Goal: Obtain resource: Download file/media

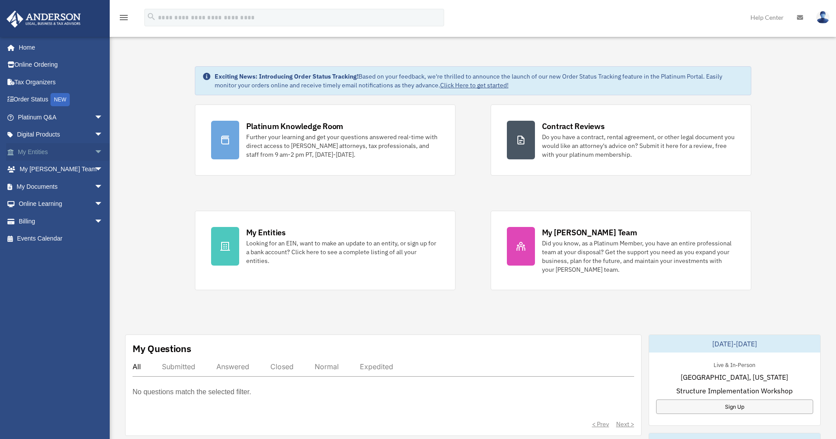
click at [94, 150] on span "arrow_drop_down" at bounding box center [103, 152] width 18 height 18
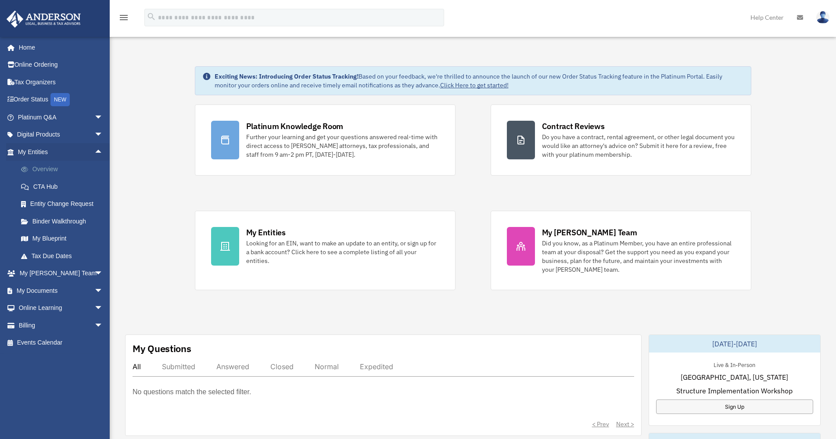
click at [56, 166] on link "Overview" at bounding box center [64, 170] width 104 height 18
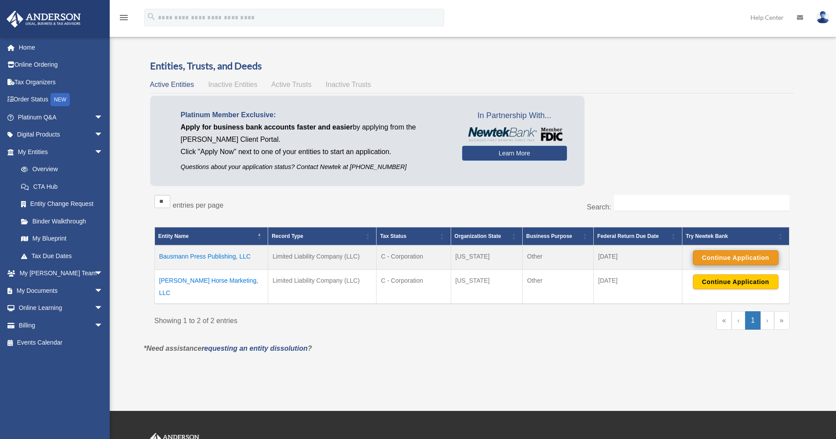
click at [716, 254] on button "Continue Application" at bounding box center [736, 257] width 86 height 15
click at [735, 256] on button "Continue Application" at bounding box center [736, 257] width 86 height 15
click at [714, 72] on div "Entities, Trusts, and Deeds Active Entities Inactive Entities Active Trusts Ina…" at bounding box center [472, 200] width 644 height 283
click at [758, 17] on link "Help Center" at bounding box center [767, 17] width 47 height 35
click at [741, 256] on button "Continue Application" at bounding box center [736, 257] width 86 height 15
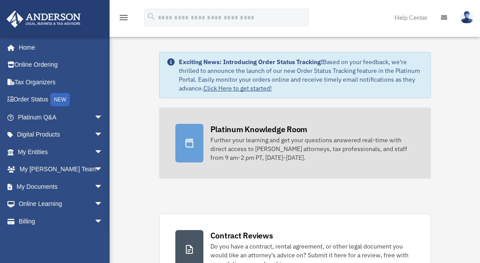
click at [383, 168] on link "Platinum Knowledge Room Further your learning and get your questions answered r…" at bounding box center [295, 142] width 272 height 71
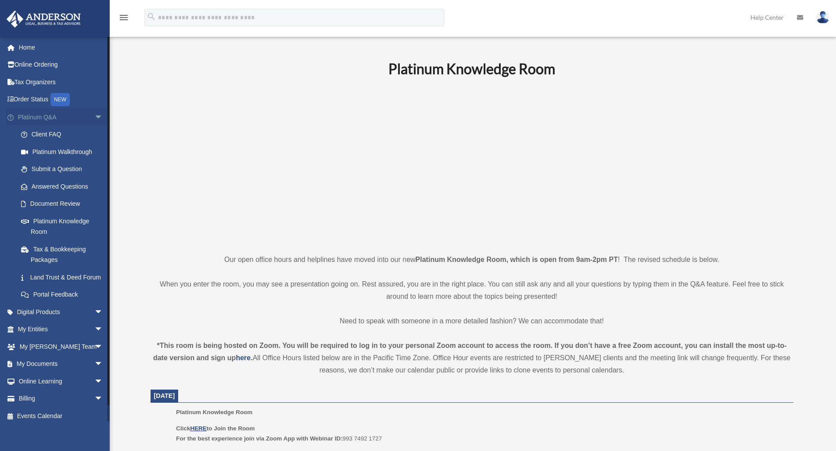
click at [94, 114] on span "arrow_drop_down" at bounding box center [103, 117] width 18 height 18
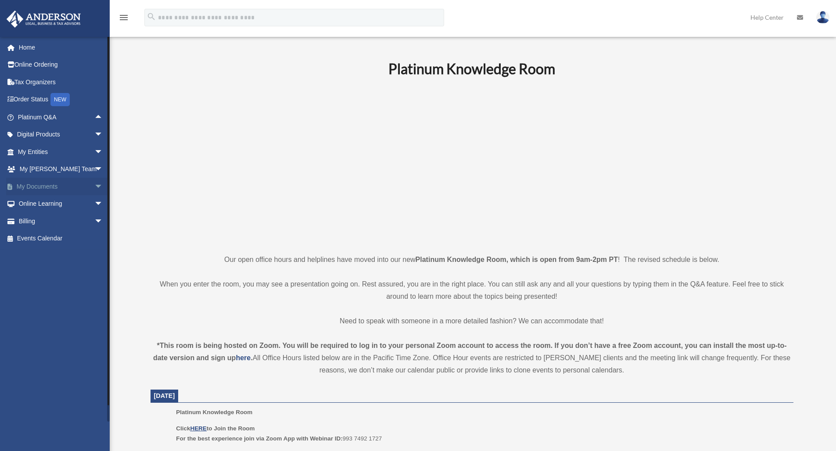
click at [94, 183] on span "arrow_drop_down" at bounding box center [103, 187] width 18 height 18
click at [94, 183] on span "arrow_drop_up" at bounding box center [103, 187] width 18 height 18
click at [94, 149] on span "arrow_drop_down" at bounding box center [103, 152] width 18 height 18
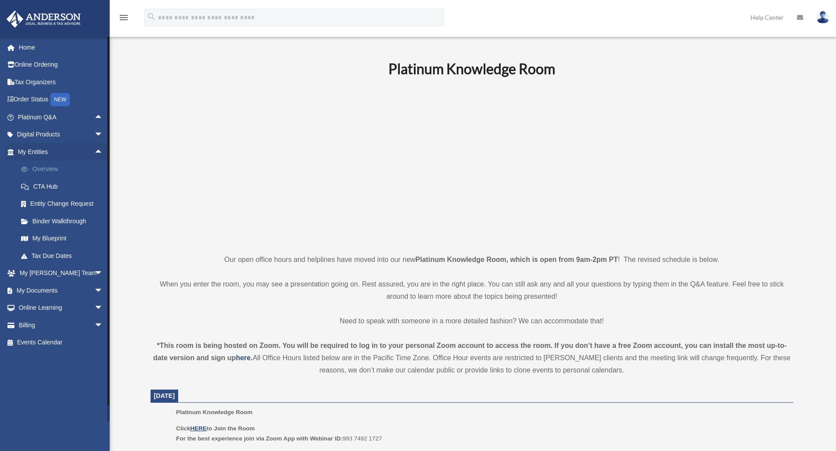
click at [49, 167] on link "Overview" at bounding box center [64, 170] width 104 height 18
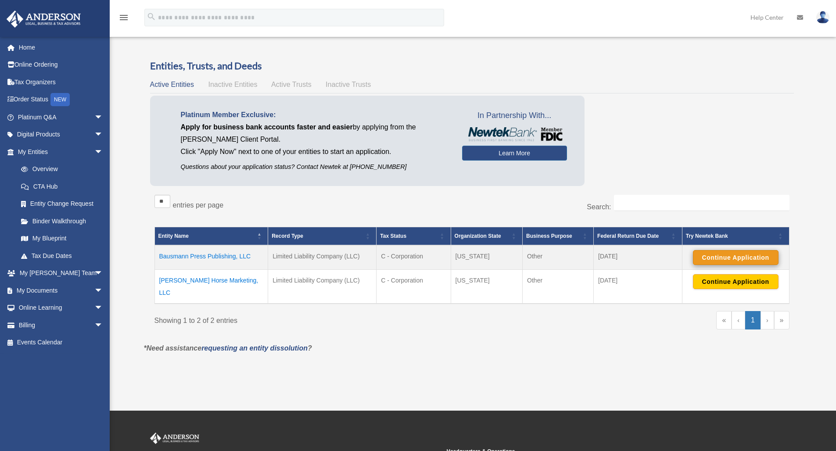
click at [718, 255] on button "Continue Application" at bounding box center [736, 257] width 86 height 15
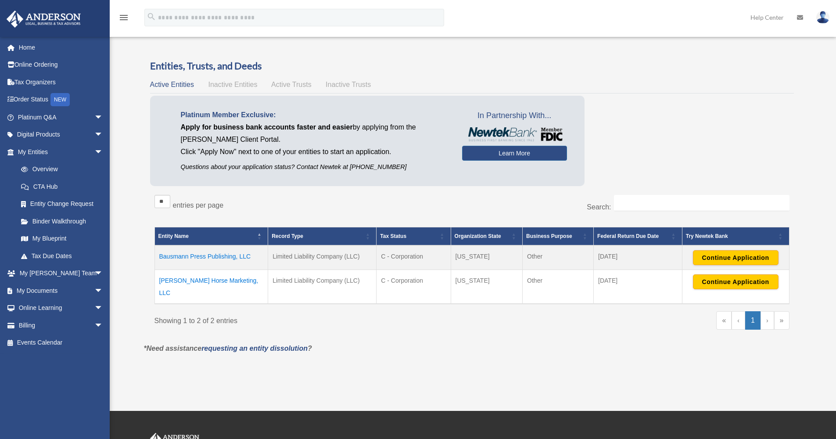
click at [195, 255] on td "Bausmann Press Publishing, LLC" at bounding box center [211, 257] width 114 height 25
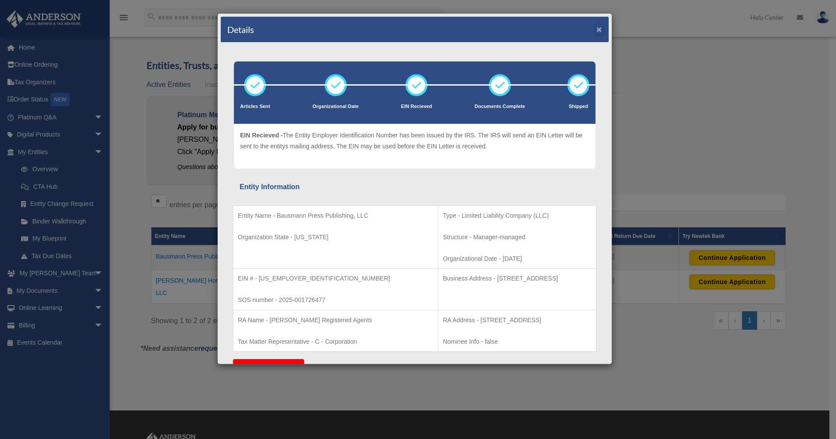
click at [596, 29] on button "×" at bounding box center [599, 29] width 6 height 9
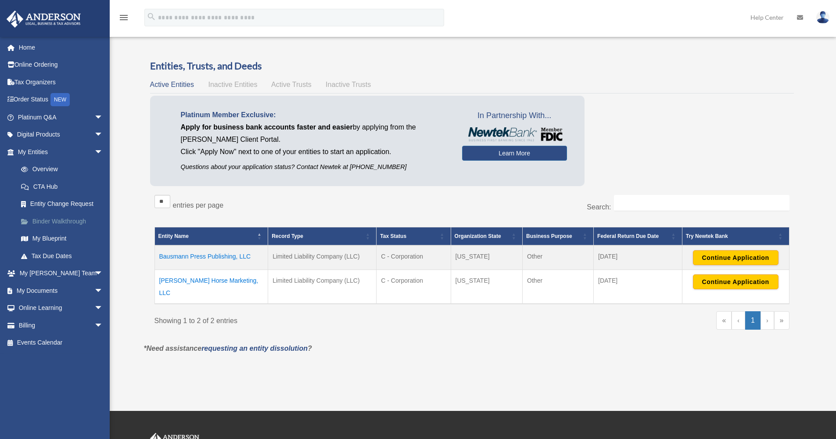
click at [65, 217] on link "Binder Walkthrough" at bounding box center [64, 221] width 104 height 18
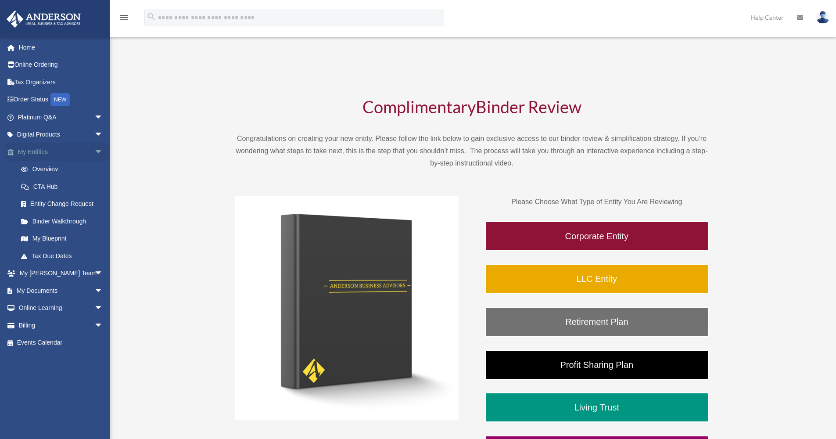
click at [94, 147] on span "arrow_drop_down" at bounding box center [103, 152] width 18 height 18
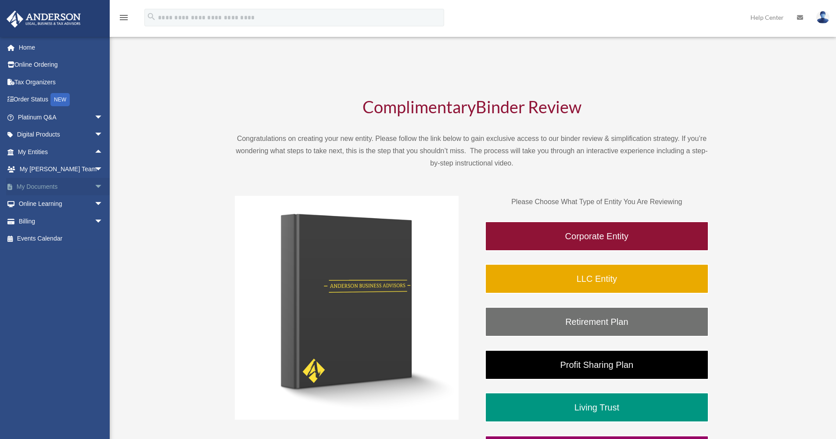
click at [94, 185] on span "arrow_drop_down" at bounding box center [103, 187] width 18 height 18
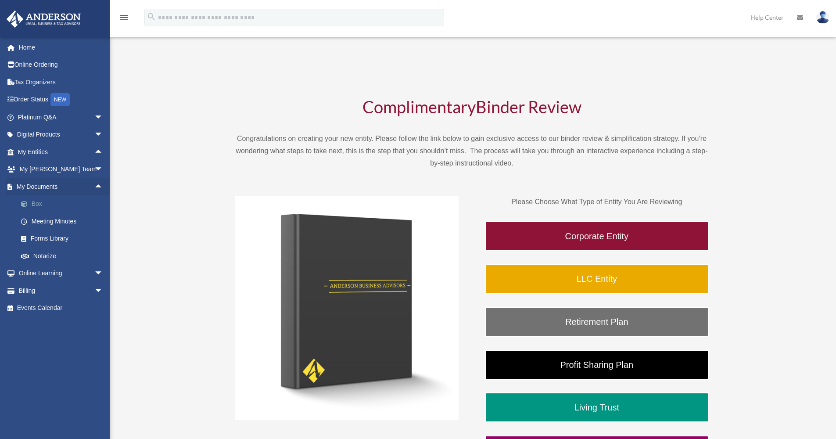
click at [40, 201] on link "Box" at bounding box center [64, 204] width 104 height 18
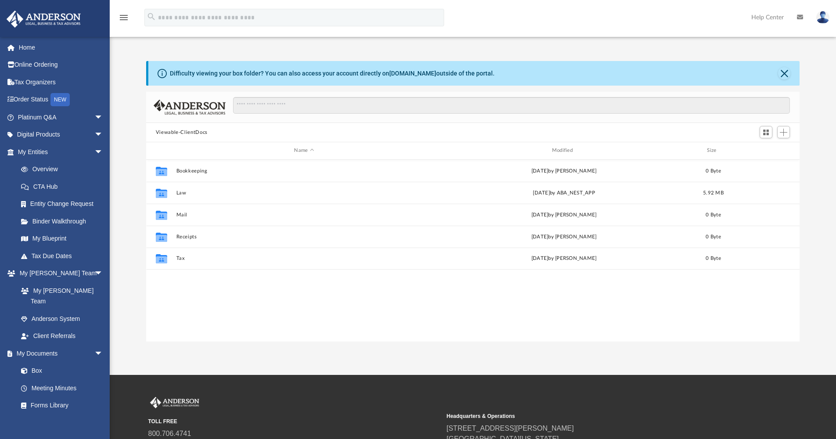
scroll to position [7, 7]
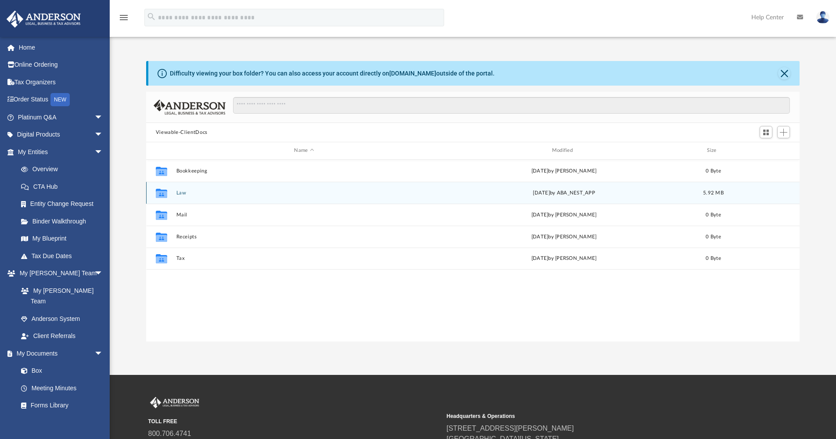
click at [180, 194] on button "Law" at bounding box center [304, 193] width 256 height 6
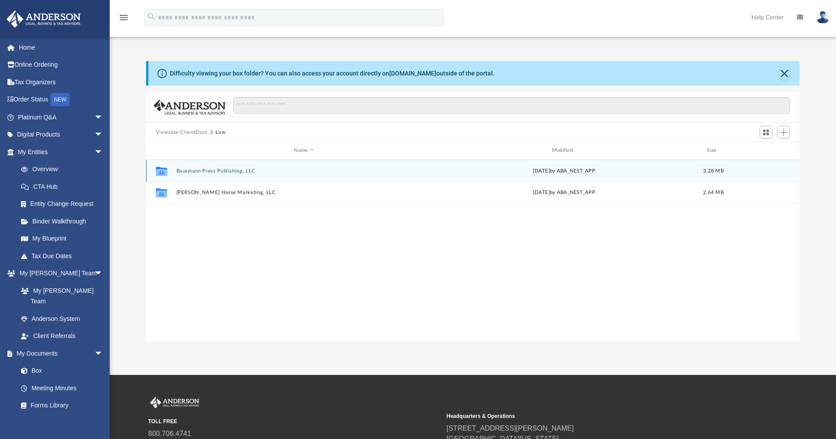
click at [195, 171] on button "Bausmann Press Publishing, LLC" at bounding box center [304, 171] width 256 height 6
click at [191, 168] on button "Initial Docs" at bounding box center [304, 171] width 256 height 6
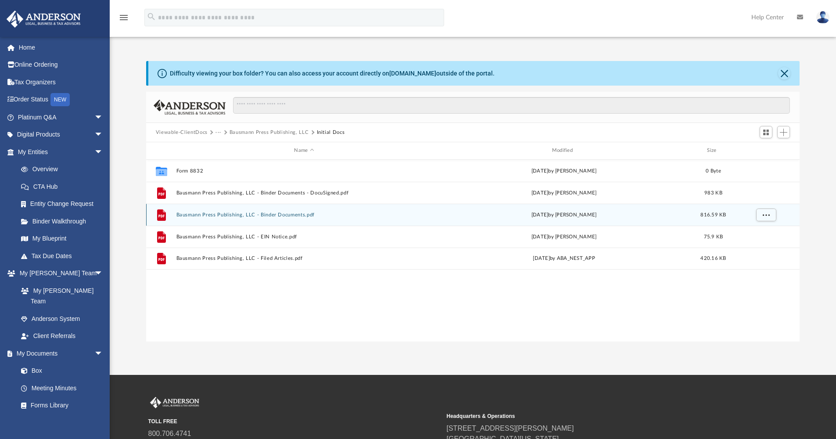
click at [195, 213] on button "Bausmann Press Publishing, LLC - Binder Documents.pdf" at bounding box center [304, 215] width 256 height 6
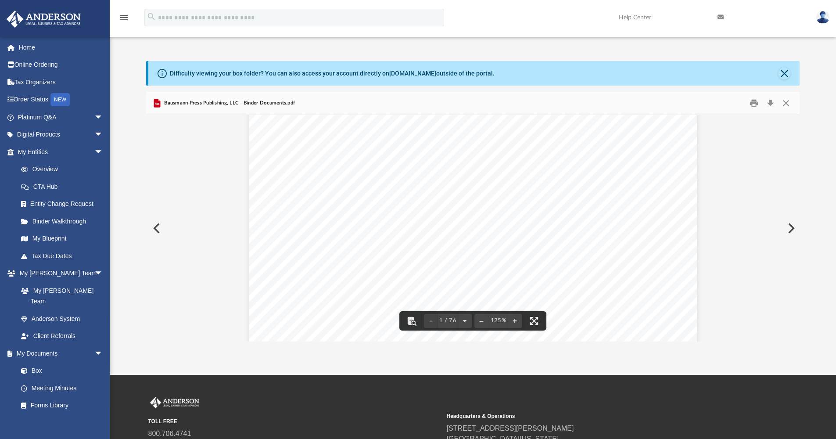
scroll to position [0, 0]
click at [156, 224] on button "Preview" at bounding box center [155, 228] width 19 height 25
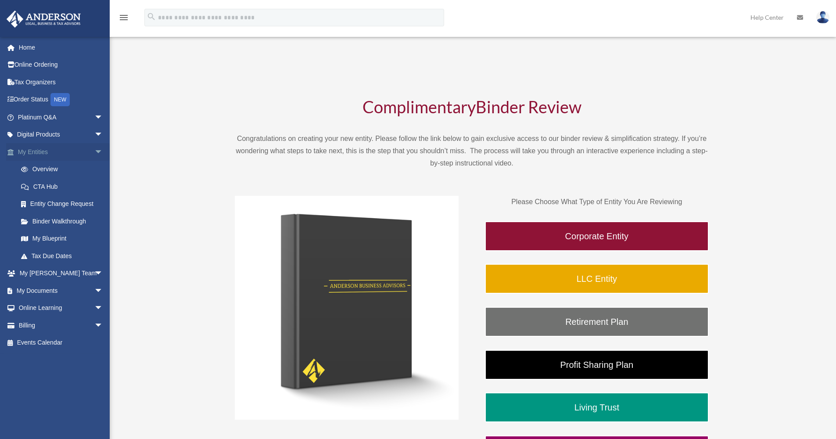
click at [94, 146] on span "arrow_drop_down" at bounding box center [103, 152] width 18 height 18
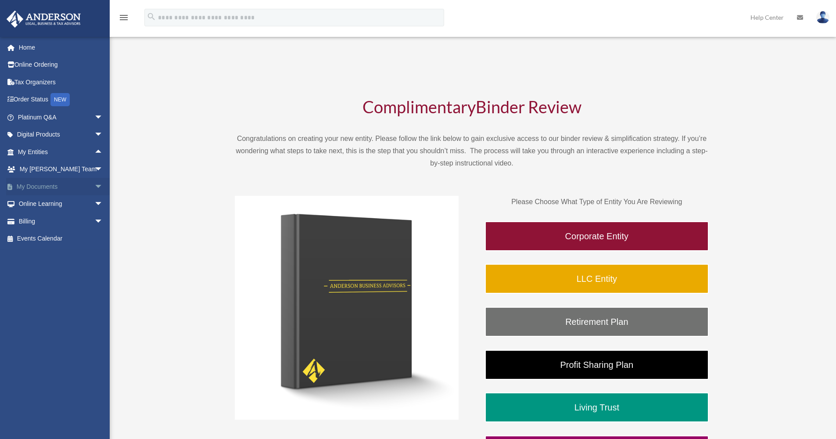
click at [94, 185] on span "arrow_drop_down" at bounding box center [103, 187] width 18 height 18
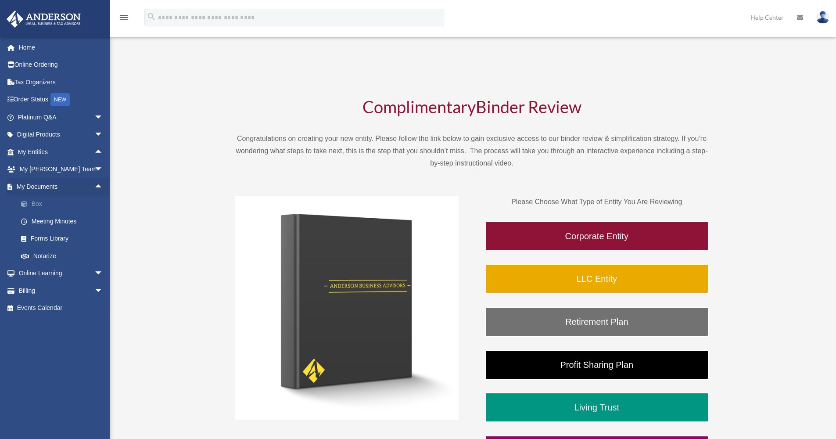
click at [42, 202] on link "Box" at bounding box center [64, 204] width 104 height 18
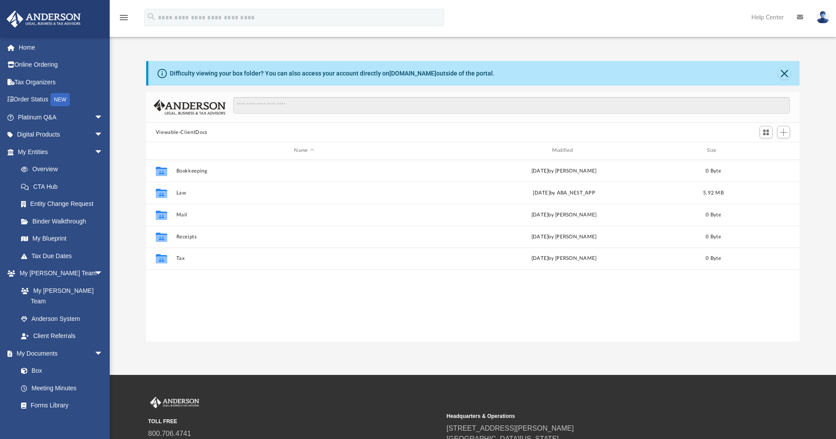
scroll to position [193, 647]
click at [57, 219] on link "Binder Walkthrough" at bounding box center [64, 221] width 104 height 18
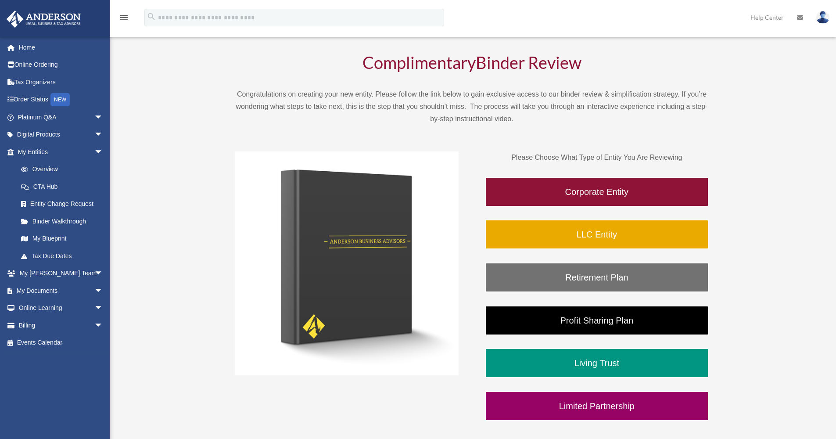
scroll to position [46, 0]
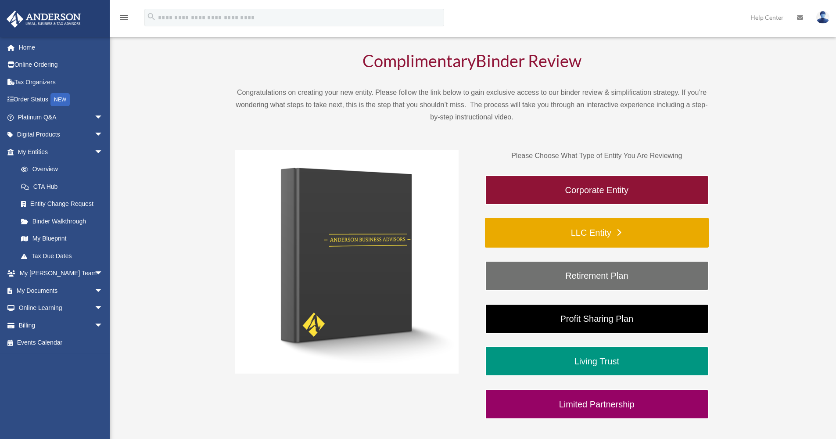
click at [536, 228] on link "LLC Entity" at bounding box center [597, 233] width 224 height 30
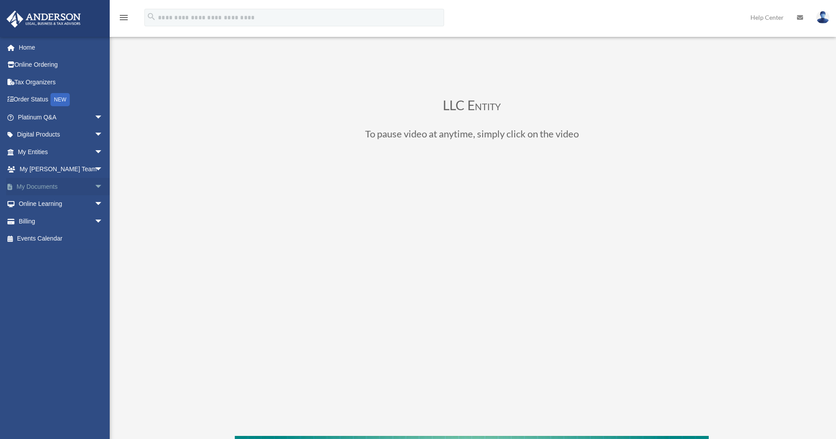
click at [94, 184] on span "arrow_drop_down" at bounding box center [103, 187] width 18 height 18
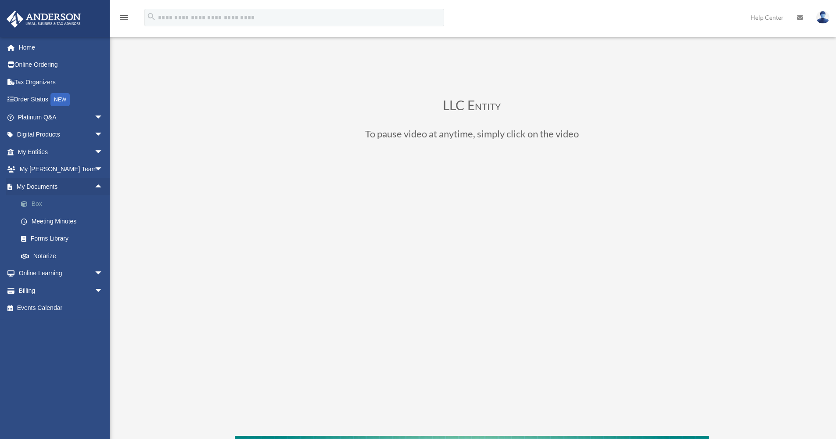
click at [41, 200] on link "Box" at bounding box center [64, 204] width 104 height 18
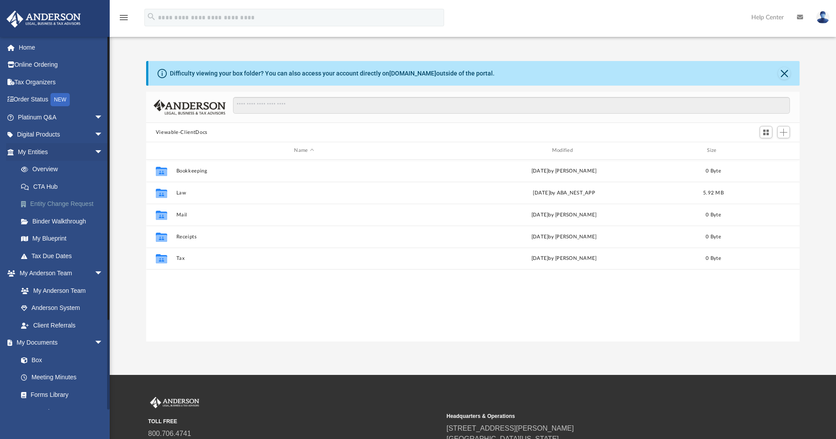
scroll to position [193, 647]
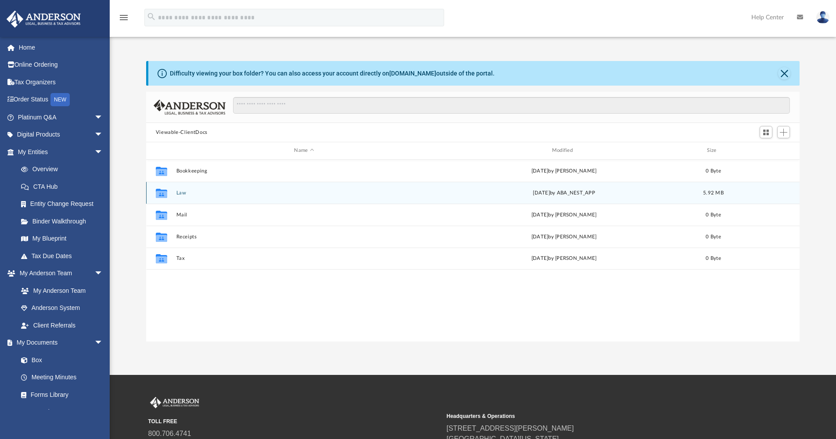
click at [181, 192] on button "Law" at bounding box center [304, 193] width 256 height 6
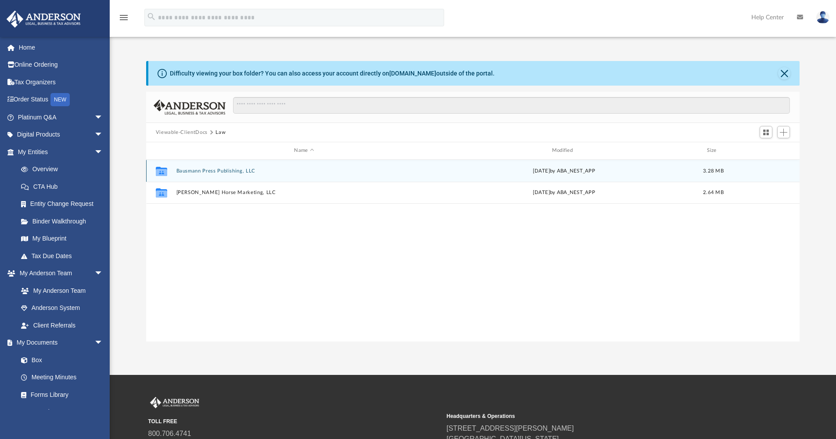
click at [193, 169] on button "Bausmann Press Publishing, LLC" at bounding box center [304, 171] width 256 height 6
click at [192, 169] on button "Initial Docs" at bounding box center [304, 171] width 256 height 6
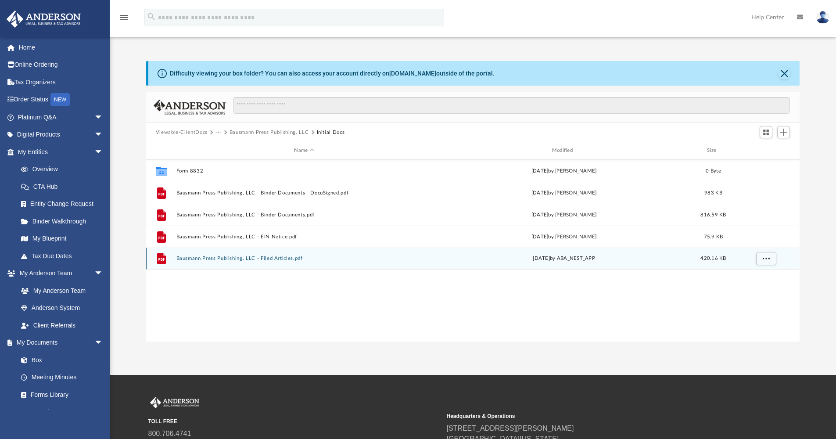
click at [204, 258] on button "Bausmann Press Publishing, LLC - Filed Articles.pdf" at bounding box center [304, 258] width 256 height 6
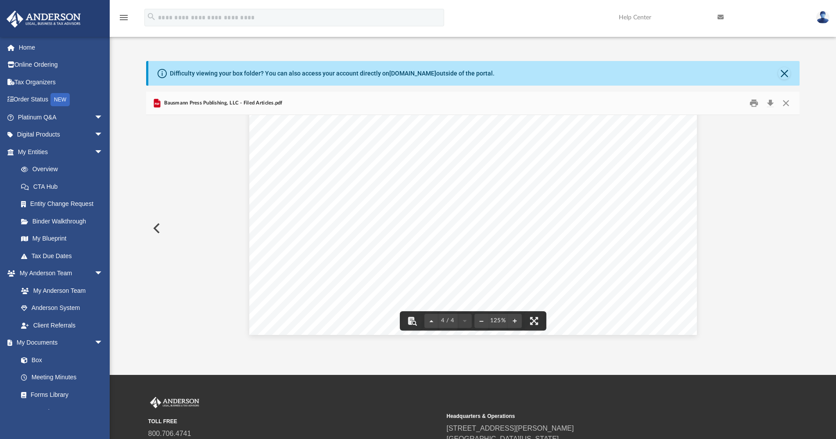
scroll to position [93, 0]
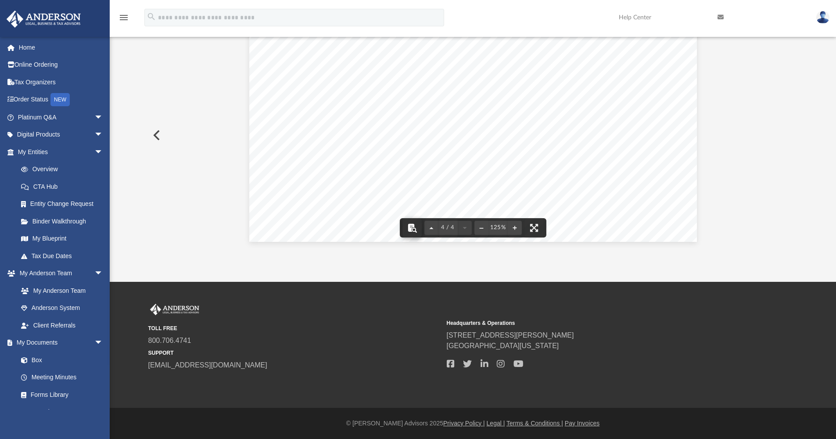
click at [412, 228] on button "File preview" at bounding box center [411, 227] width 19 height 19
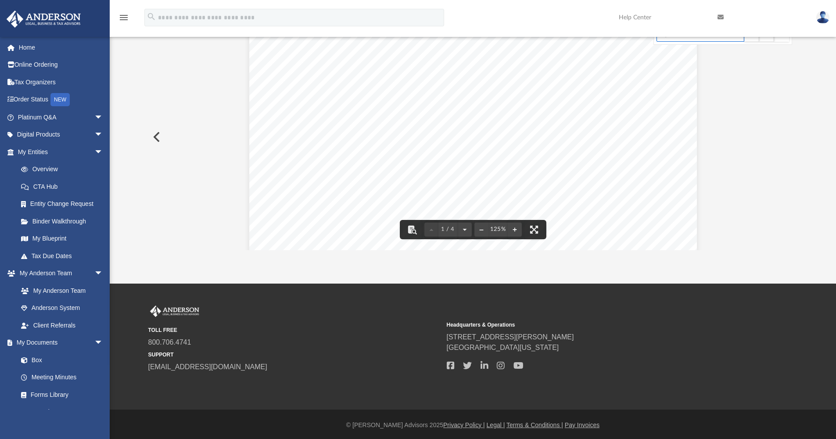
scroll to position [0, 0]
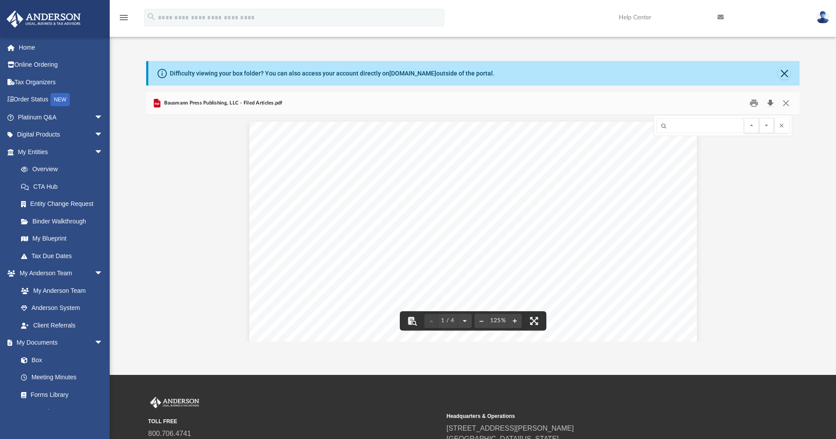
click at [770, 102] on button "Download" at bounding box center [770, 104] width 16 height 14
